Goal: Transaction & Acquisition: Purchase product/service

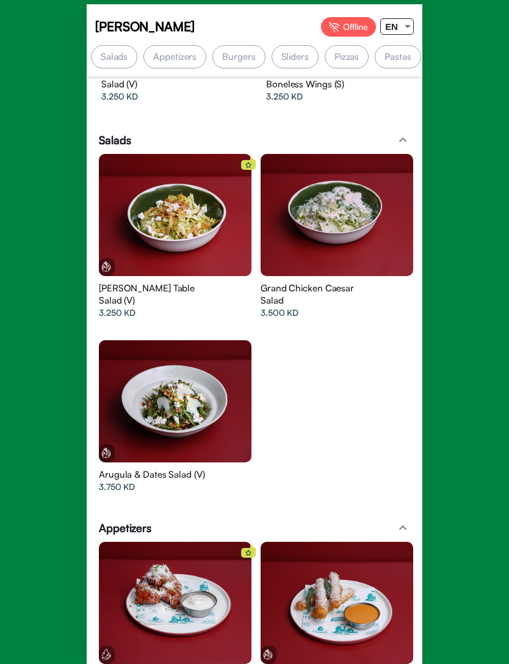
scroll to position [174, 0]
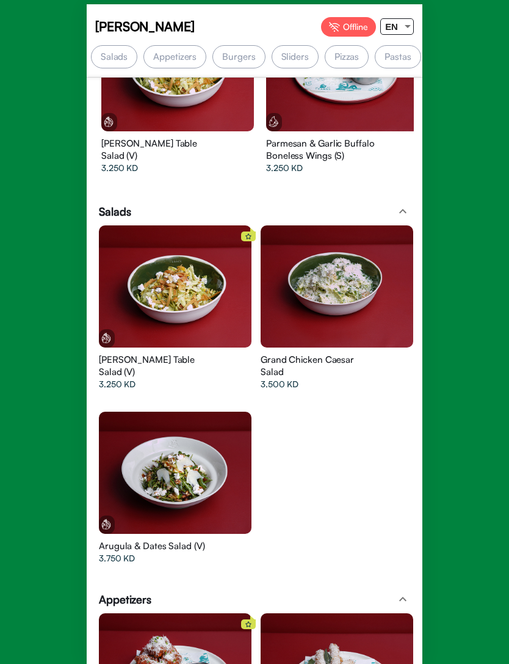
click at [115, 55] on div "Salads" at bounding box center [114, 56] width 46 height 23
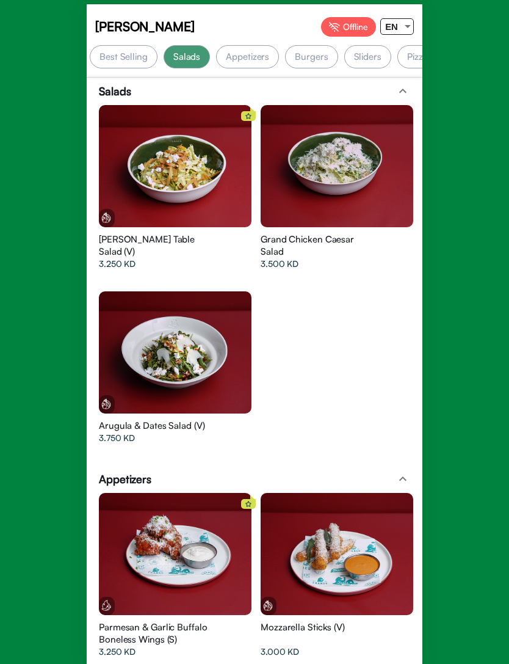
scroll to position [0, 0]
click at [127, 46] on div "Best Selling" at bounding box center [124, 56] width 68 height 23
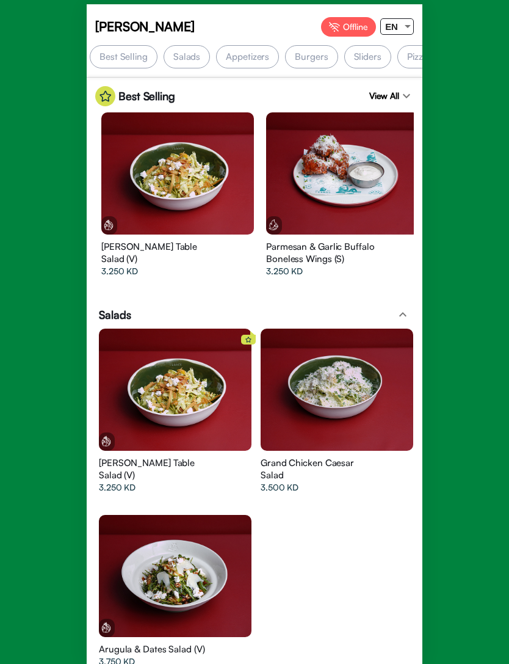
click at [146, 56] on div "Best Selling" at bounding box center [124, 56] width 68 height 23
click at [200, 48] on div "Salads" at bounding box center [187, 56] width 46 height 23
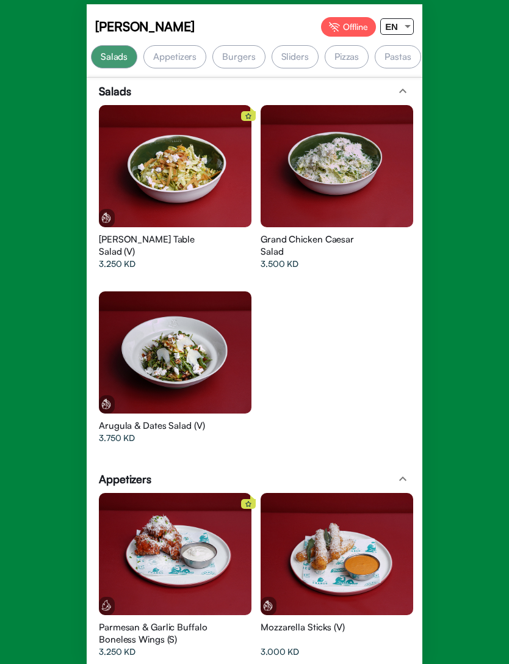
click at [176, 59] on div "Appetizers" at bounding box center [174, 56] width 63 height 23
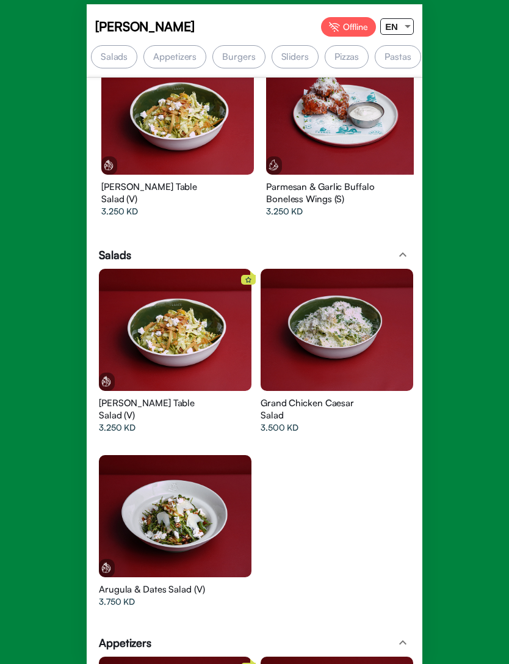
click at [187, 42] on app-top-buttons "[PERSON_NAME] Offline EN" at bounding box center [255, 27] width 336 height 37
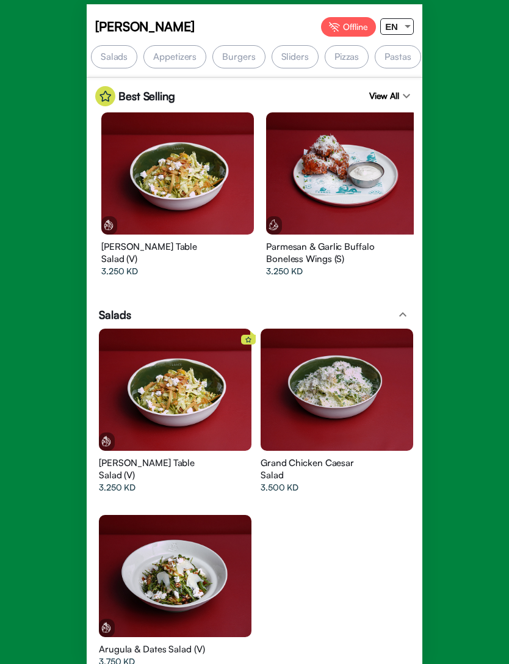
click at [194, 54] on div "Appetizers" at bounding box center [174, 56] width 63 height 23
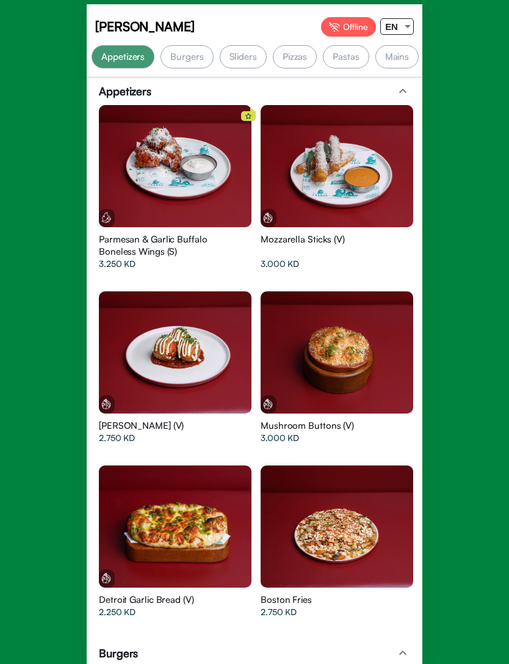
click at [195, 51] on div "Burgers" at bounding box center [187, 56] width 53 height 23
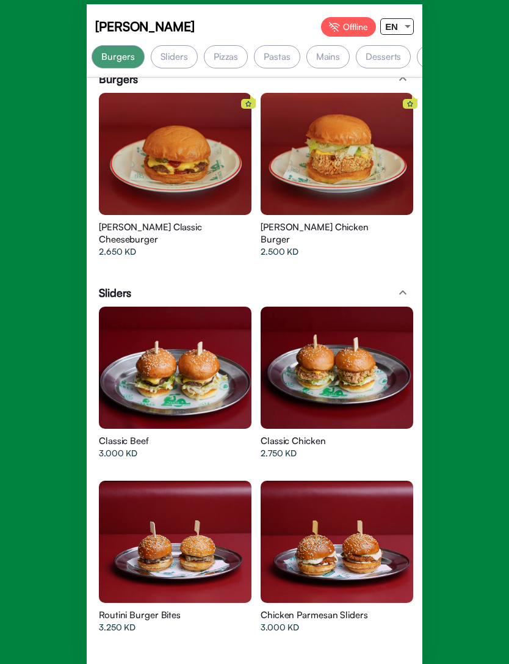
click at [185, 56] on div "Sliders" at bounding box center [174, 56] width 47 height 23
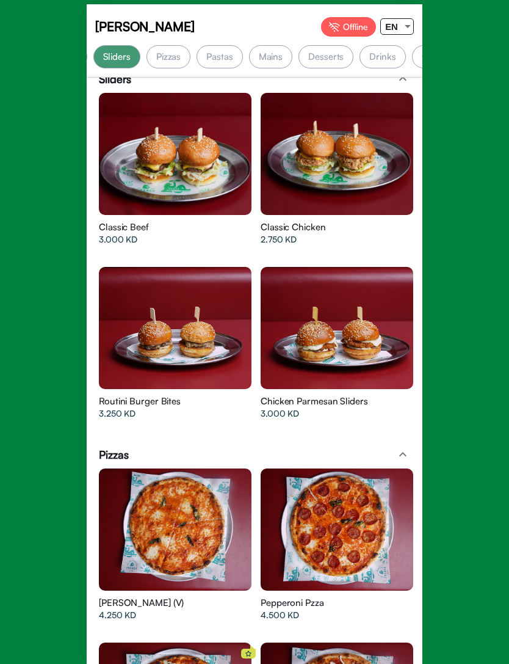
click at [178, 61] on div "Pizzas" at bounding box center [169, 56] width 44 height 23
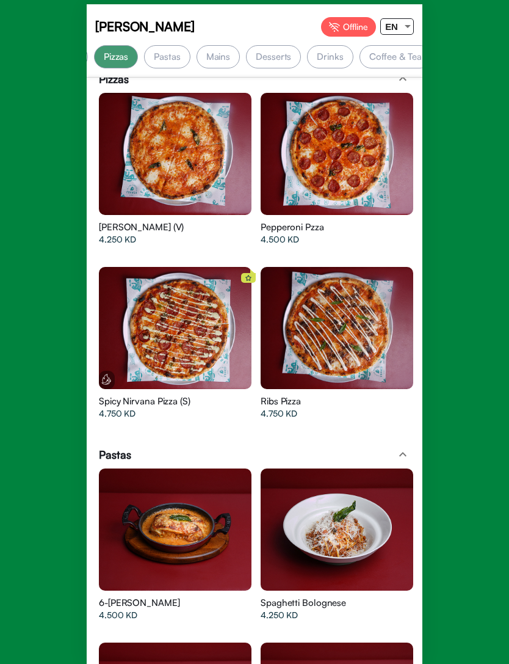
click at [252, 173] on div at bounding box center [175, 154] width 153 height 122
click at [165, 52] on div "Pastas" at bounding box center [167, 56] width 46 height 23
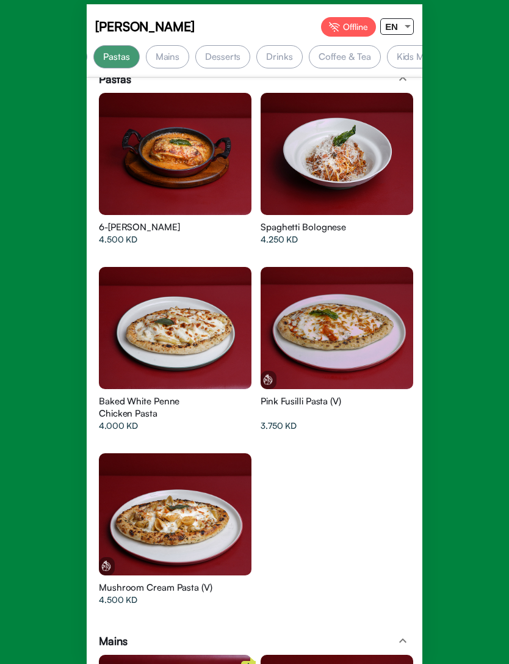
click at [252, 138] on div at bounding box center [175, 154] width 153 height 122
click at [172, 56] on div "Mains" at bounding box center [168, 56] width 44 height 23
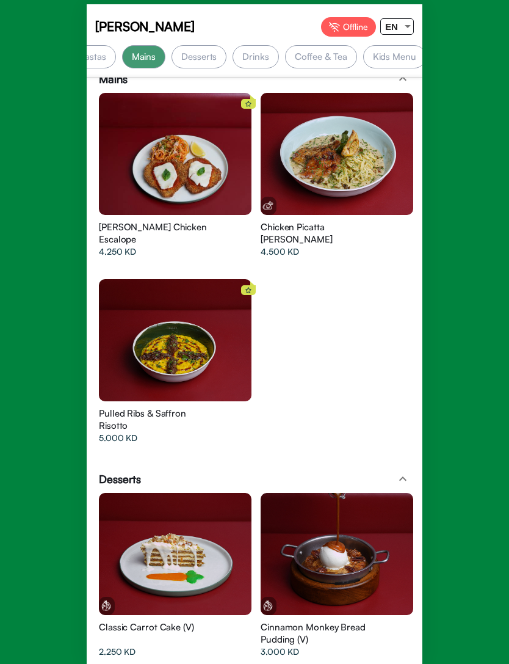
click at [205, 41] on app-top-buttons "[PERSON_NAME] Offline EN" at bounding box center [255, 27] width 336 height 37
click at [203, 48] on div "Desserts" at bounding box center [199, 56] width 55 height 23
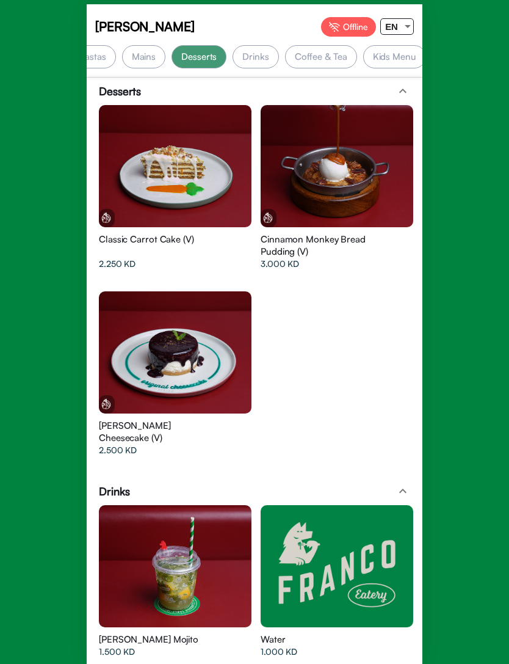
click at [250, 53] on div "Drinks" at bounding box center [256, 56] width 46 height 23
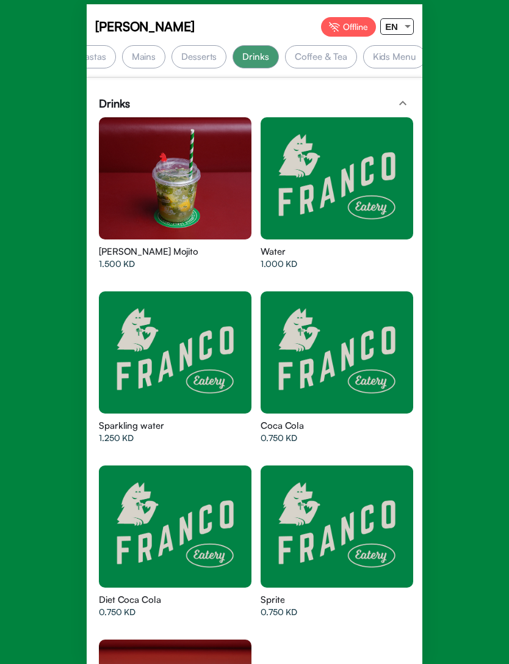
click at [317, 56] on div "Coffee & Tea" at bounding box center [321, 56] width 72 height 23
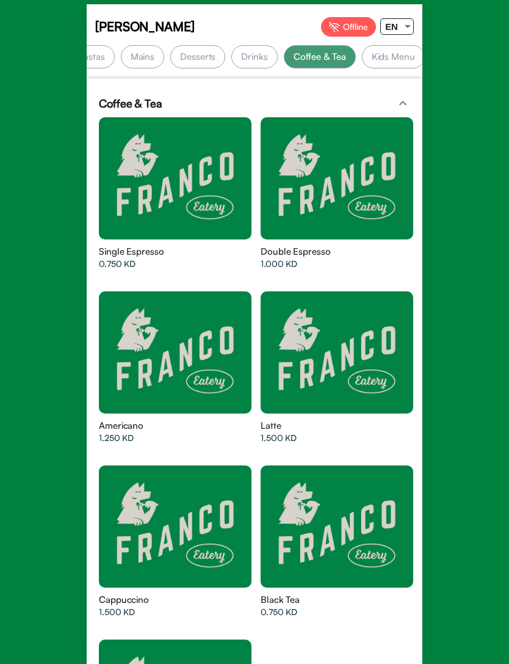
scroll to position [0, 378]
click at [378, 54] on div "Kids Menu" at bounding box center [394, 56] width 63 height 23
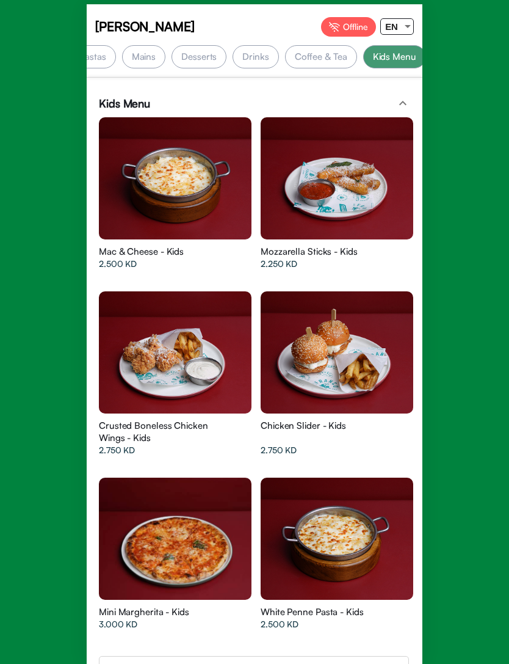
click at [208, 51] on div "Desserts" at bounding box center [199, 56] width 55 height 23
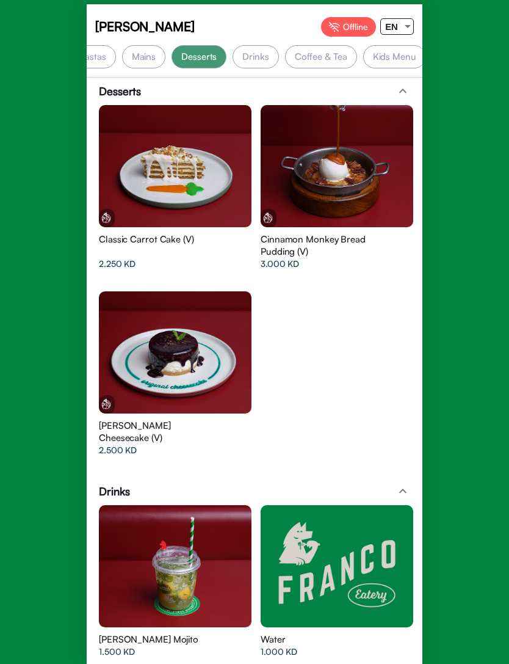
click at [145, 59] on div "Mains" at bounding box center [144, 56] width 44 height 23
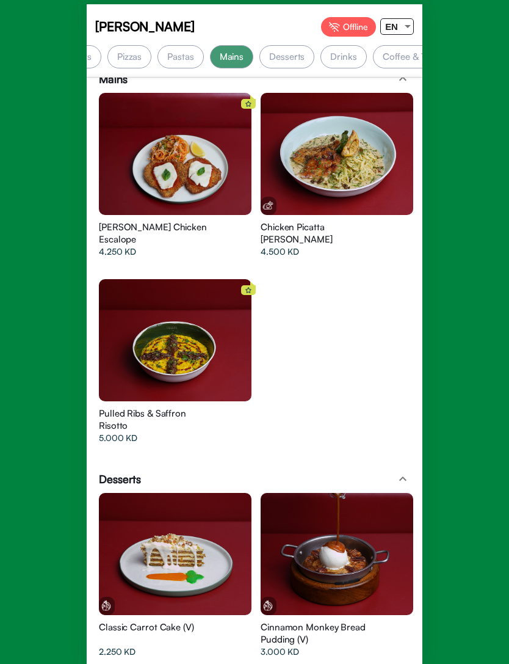
scroll to position [0, 291]
click at [172, 67] on div "Pastas" at bounding box center [180, 56] width 46 height 23
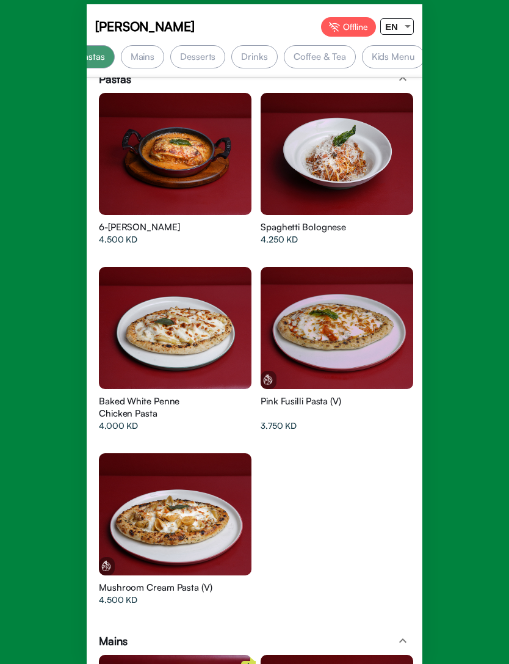
scroll to position [0, 378]
click at [386, 56] on div "Kids Menu" at bounding box center [394, 56] width 63 height 23
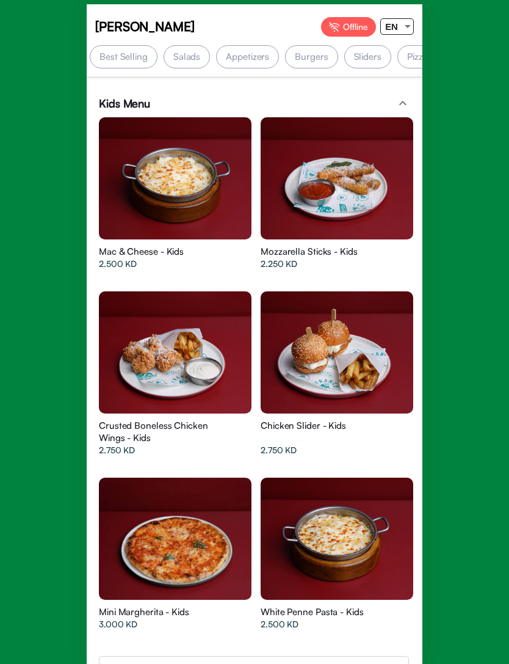
scroll to position [0, 0]
click at [139, 54] on div "Best Selling" at bounding box center [124, 56] width 68 height 23
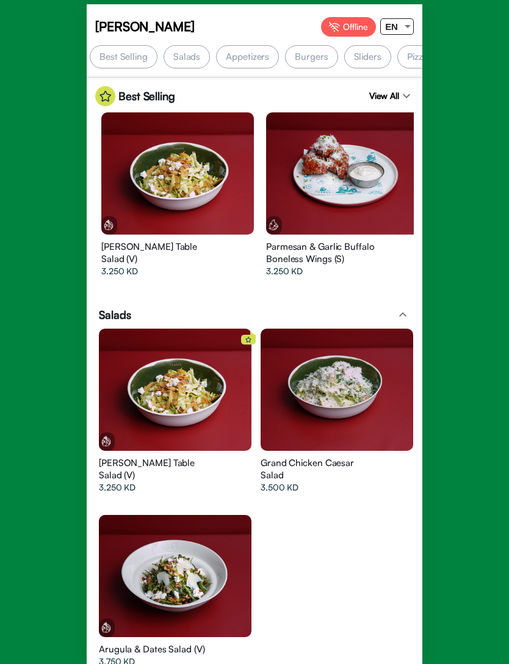
click at [130, 54] on div "Best Selling" at bounding box center [124, 56] width 68 height 23
click at [179, 42] on app-top-buttons "[PERSON_NAME] Offline EN" at bounding box center [255, 27] width 336 height 37
click at [181, 48] on div "Salads" at bounding box center [187, 56] width 46 height 23
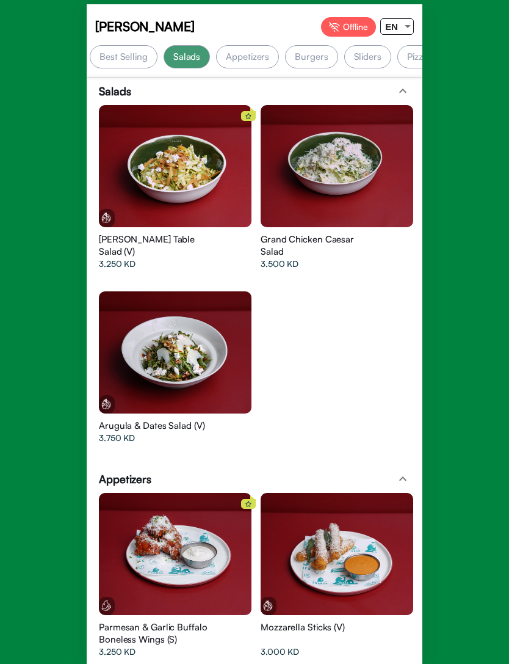
scroll to position [0, 73]
click at [191, 53] on div "Appetizers" at bounding box center [174, 56] width 63 height 23
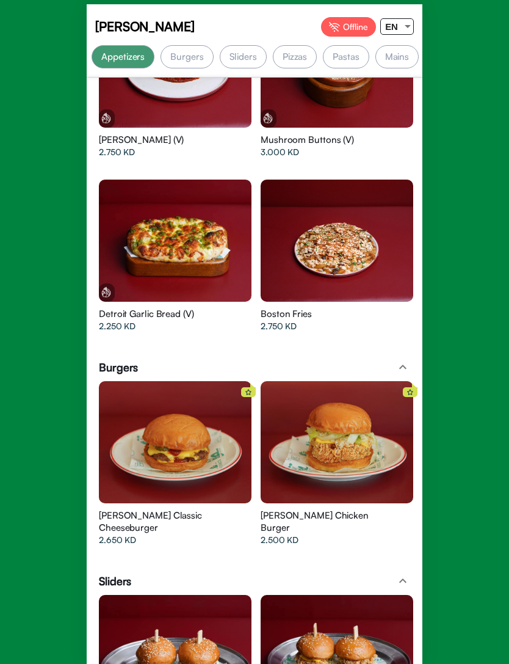
scroll to position [0, 125]
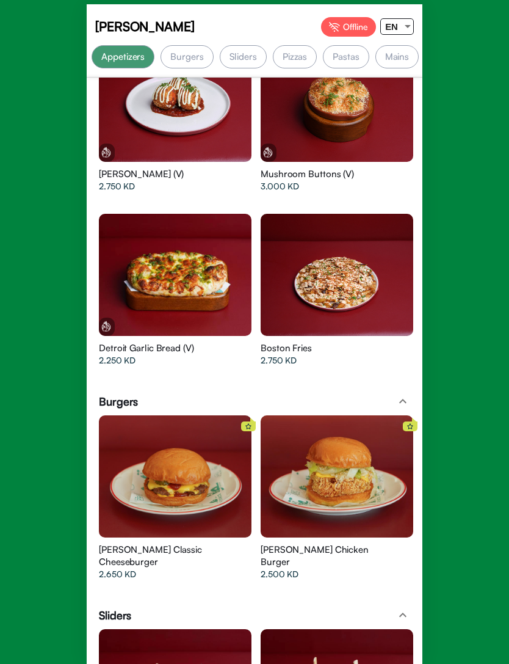
click at [197, 52] on div "Burgers" at bounding box center [187, 56] width 53 height 23
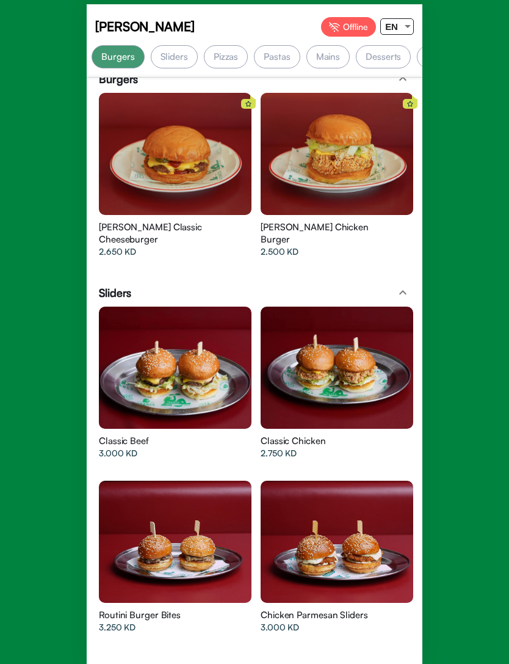
click at [217, 51] on div "Pizzas" at bounding box center [226, 56] width 44 height 23
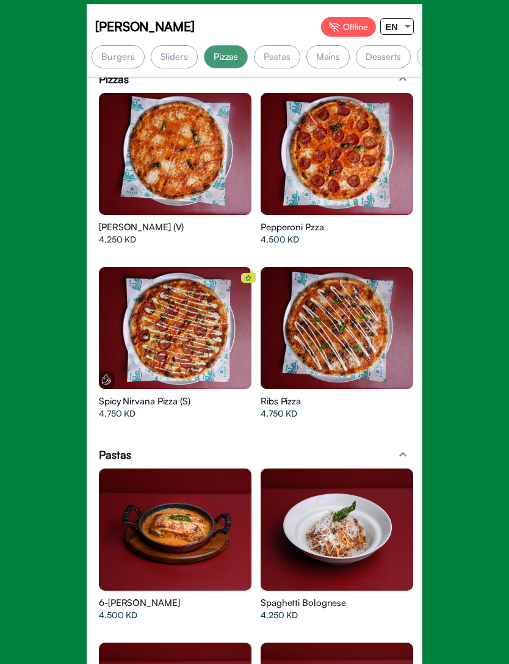
scroll to position [0, 303]
click at [252, 153] on div at bounding box center [175, 154] width 153 height 122
click at [169, 51] on div "Pastas" at bounding box center [167, 56] width 46 height 23
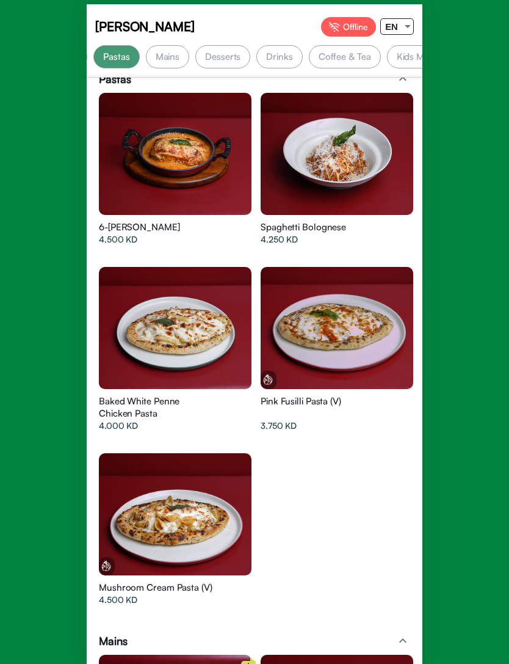
click at [252, 146] on div at bounding box center [175, 154] width 153 height 122
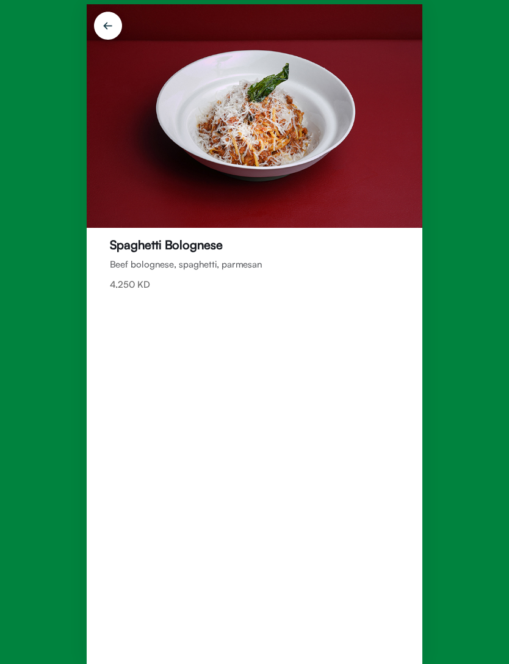
click at [505, 513] on div "Spaghetti Bolognese Beef bolognese, spaghetti, parmesan 4.250 [PERSON_NAME] Off…" at bounding box center [254, 332] width 509 height 664
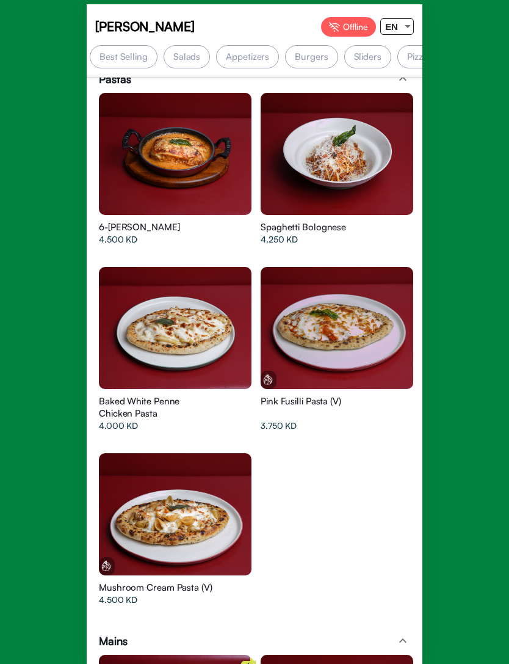
click at [195, 59] on div "Salads" at bounding box center [187, 56] width 46 height 23
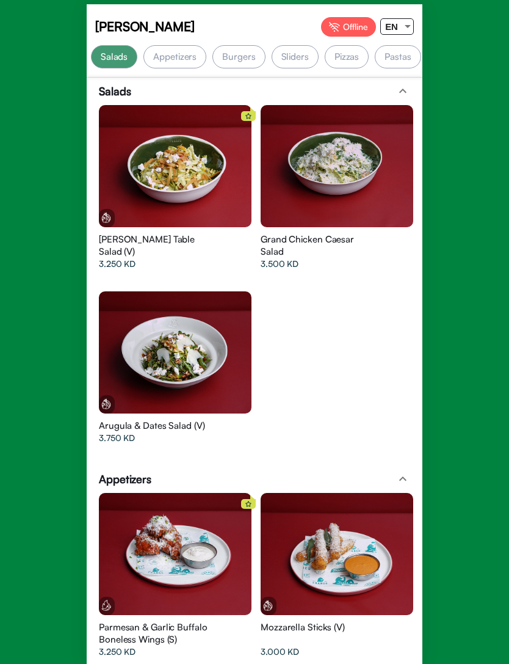
click at [181, 58] on div "Appetizers" at bounding box center [174, 56] width 63 height 23
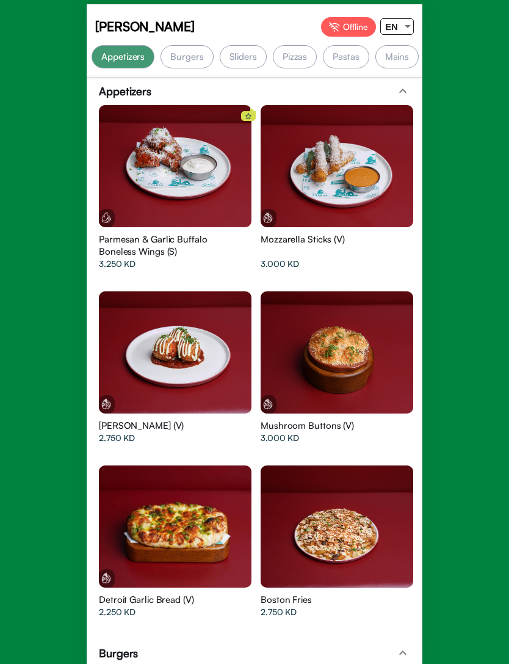
click at [183, 60] on div "Burgers" at bounding box center [187, 56] width 53 height 23
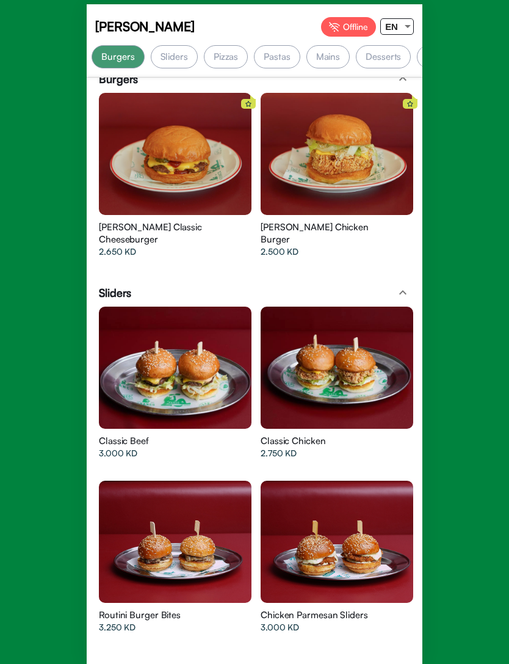
click at [172, 62] on div "Sliders" at bounding box center [174, 56] width 47 height 23
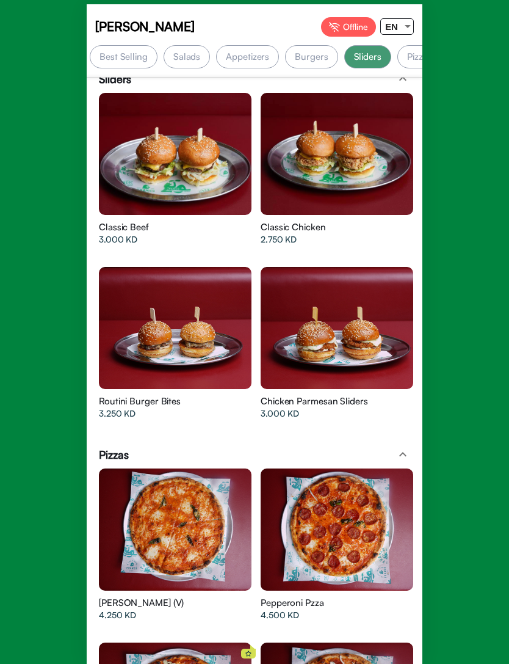
click at [184, 53] on div "Salads" at bounding box center [187, 56] width 46 height 23
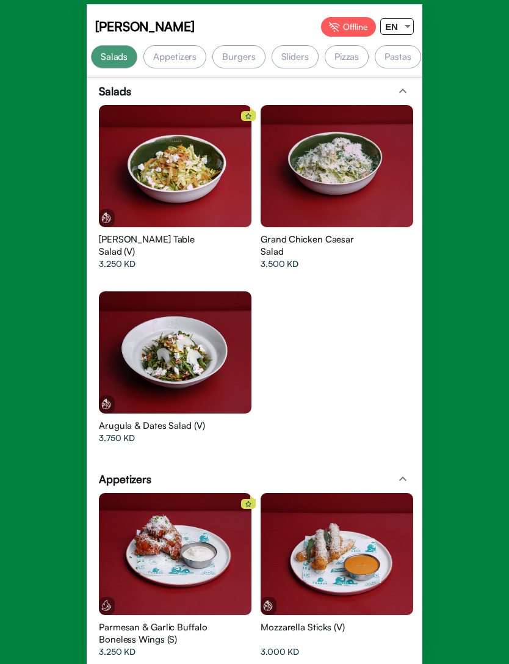
click at [197, 149] on div at bounding box center [175, 166] width 153 height 122
click at [186, 577] on div at bounding box center [175, 554] width 153 height 122
click at [135, 534] on div at bounding box center [175, 554] width 153 height 122
